Goal: Information Seeking & Learning: Learn about a topic

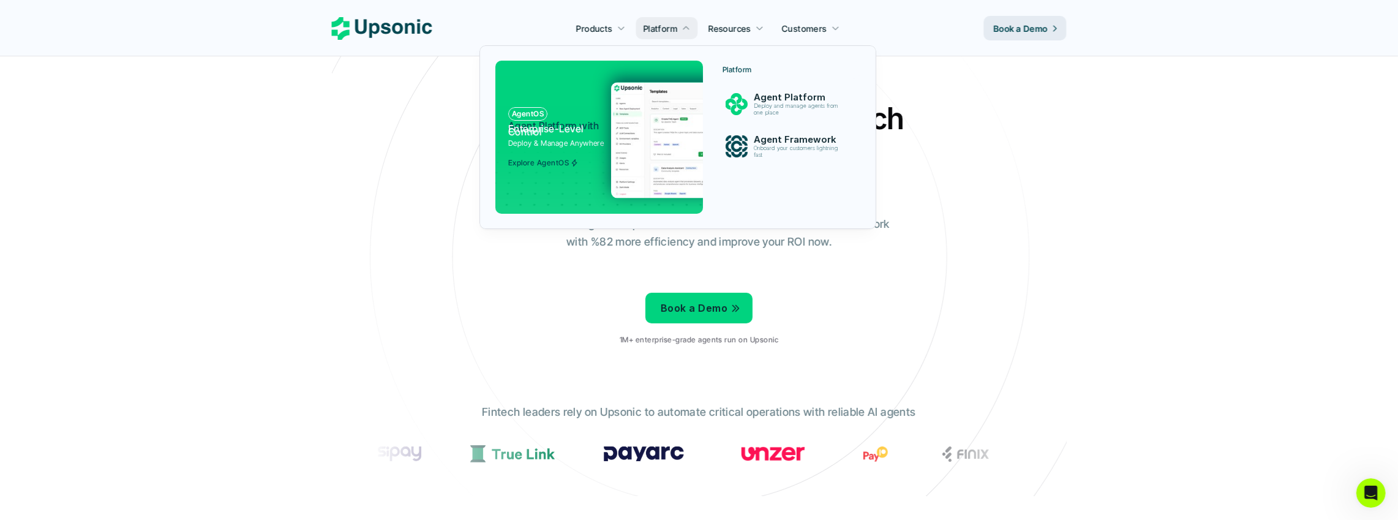
click at [588, 121] on span "Agent Platform with" at bounding box center [553, 125] width 91 height 12
click at [742, 102] on img at bounding box center [733, 104] width 23 height 23
click at [767, 108] on p "Deploy and manage agents from one place" at bounding box center [799, 110] width 94 height 14
click at [533, 122] on span "Agent Platform with" at bounding box center [553, 125] width 91 height 12
click at [524, 129] on p "Agent Platform with Enterprise-Level Control" at bounding box center [555, 128] width 94 height 9
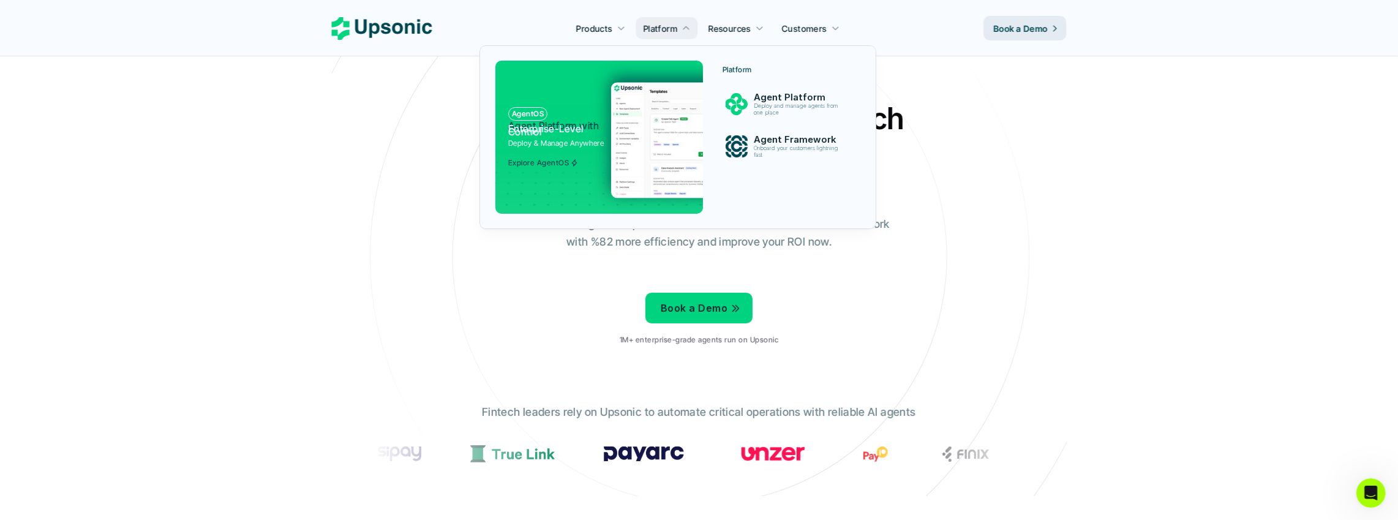
click at [544, 173] on div at bounding box center [596, 179] width 246 height 72
click at [541, 157] on div "Explore AgentOS" at bounding box center [543, 159] width 70 height 15
click at [542, 162] on p "Explore AgentOS" at bounding box center [538, 163] width 61 height 9
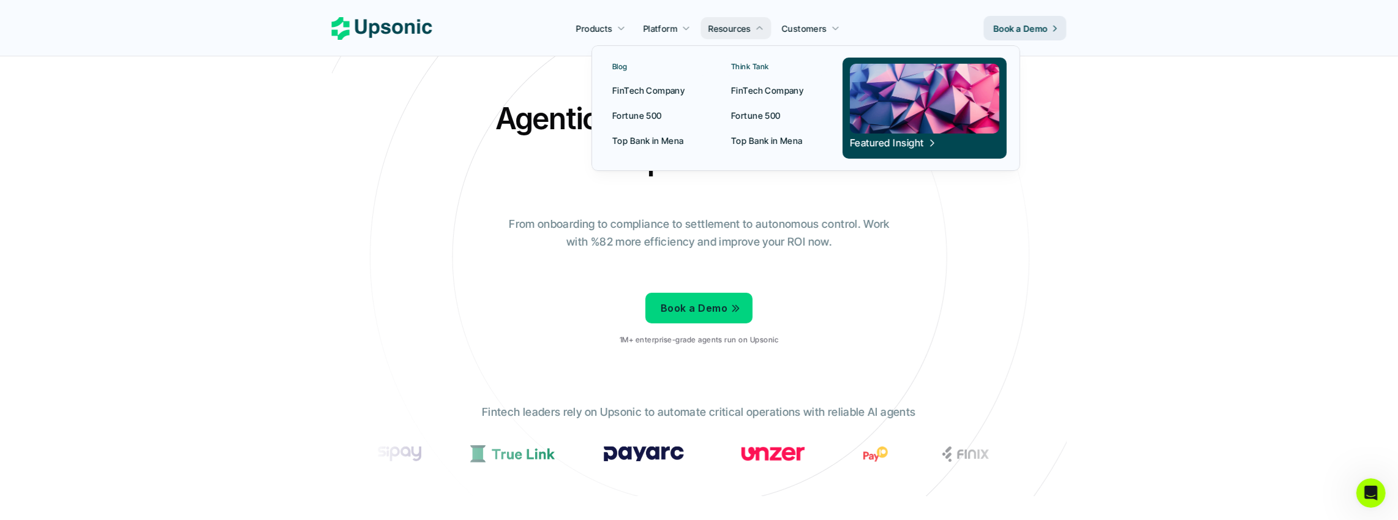
click at [617, 84] on link "FinTech Company" at bounding box center [656, 90] width 103 height 22
click at [645, 111] on p "Fortune 500" at bounding box center [637, 115] width 50 height 13
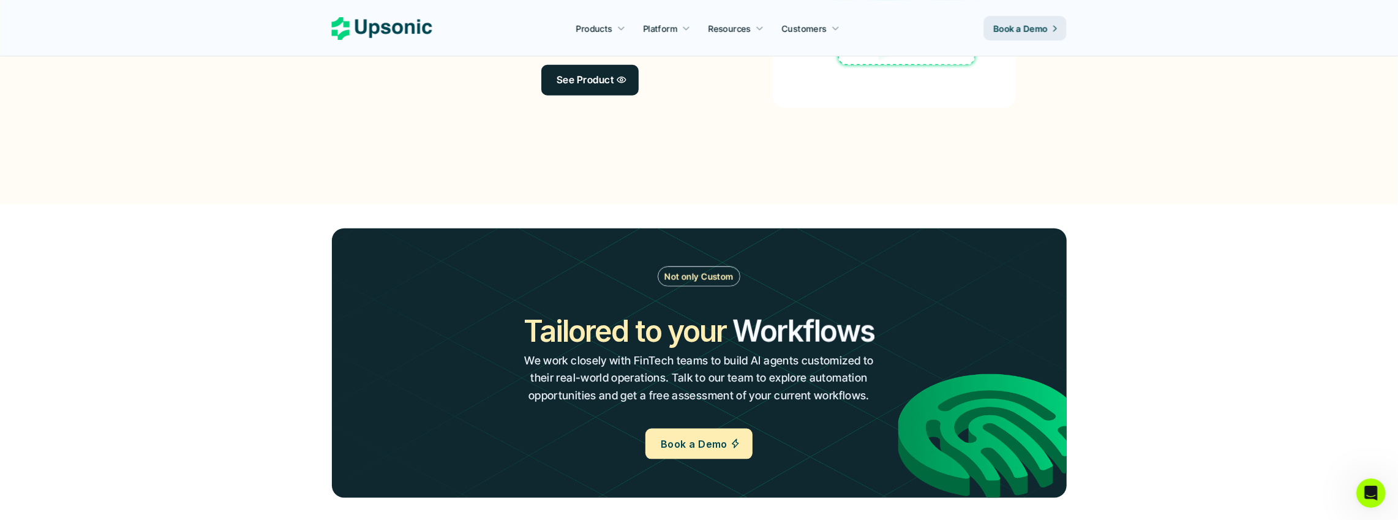
scroll to position [1391, 0]
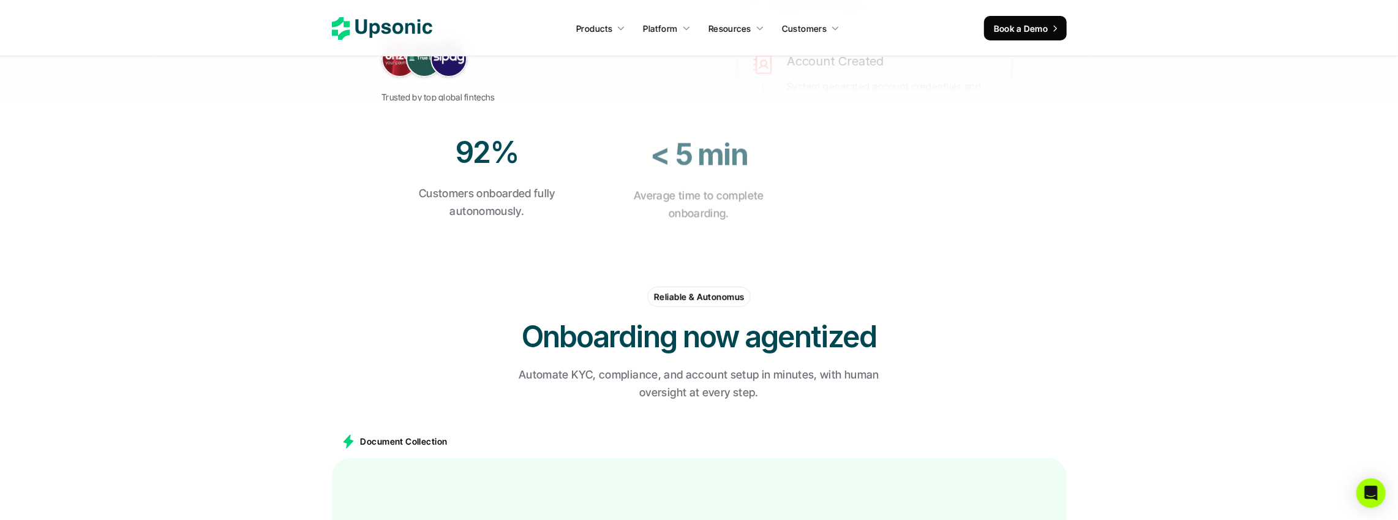
scroll to position [500, 0]
